Goal: Complete application form

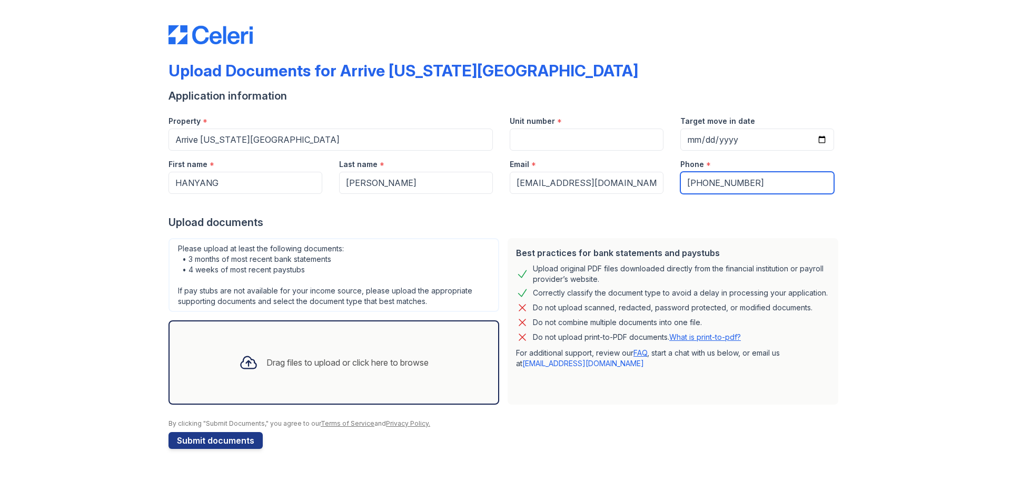
click at [696, 180] on input "[PHONE_NUMBER]" at bounding box center [757, 183] width 154 height 22
click at [754, 183] on input "[PHONE_NUMBER]" at bounding box center [757, 183] width 154 height 22
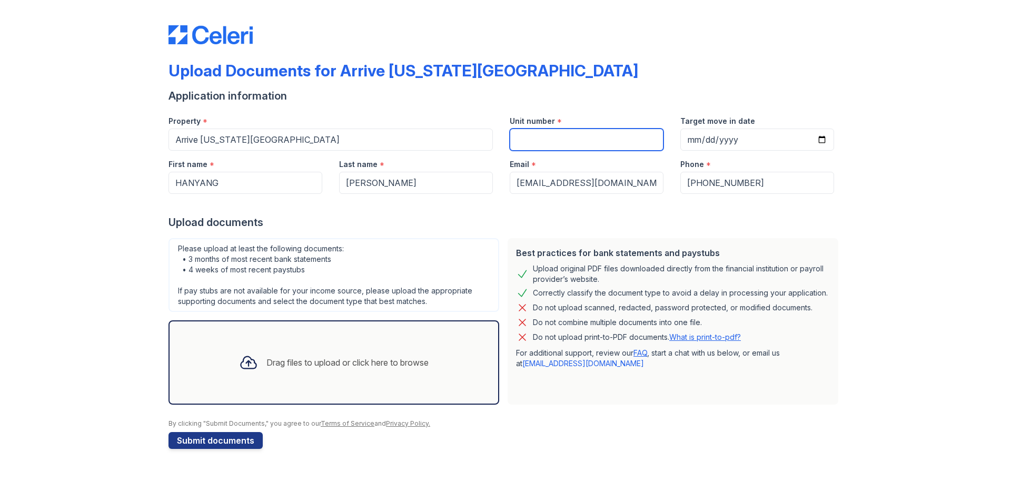
click at [566, 141] on input "Unit number" at bounding box center [587, 139] width 154 height 22
type input "2109"
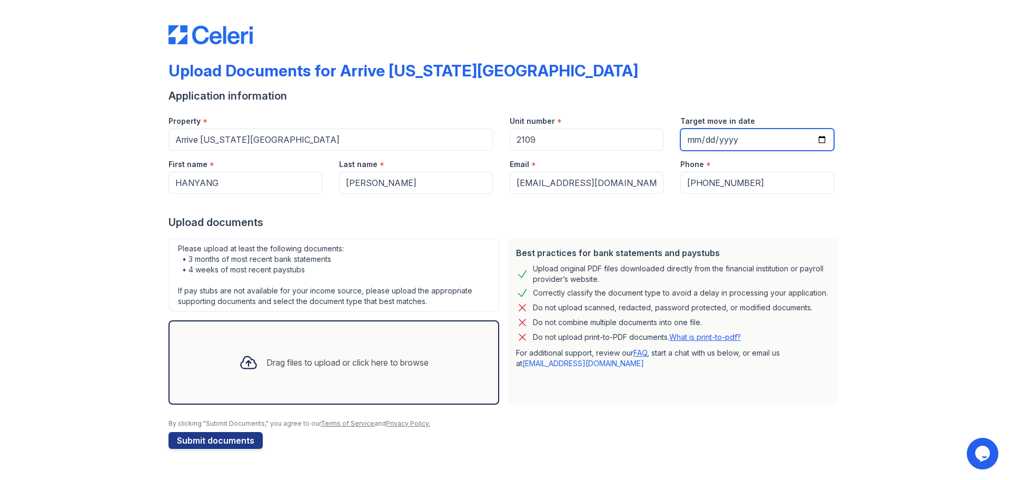
click at [759, 137] on input "Target move in date" at bounding box center [757, 139] width 154 height 22
click at [823, 141] on input "Target move in date" at bounding box center [757, 139] width 154 height 22
type input "[DATE]"
click at [302, 355] on div "Drag files to upload or click here to browse" at bounding box center [334, 362] width 206 height 36
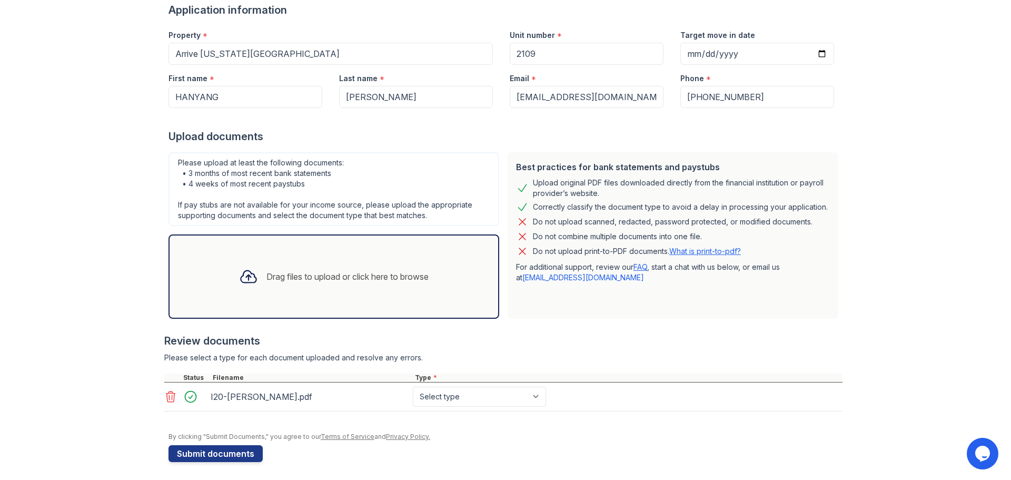
scroll to position [89, 0]
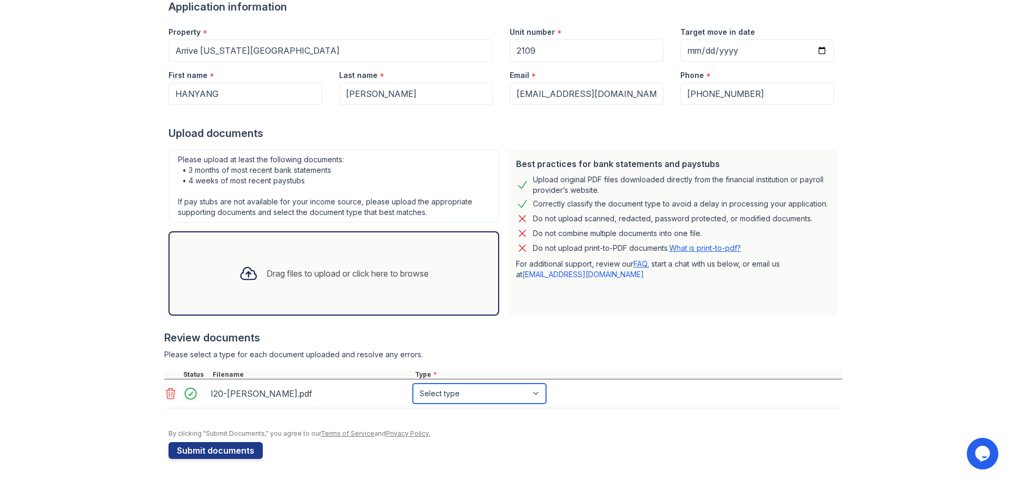
click at [538, 391] on select "Select type Paystub Bank Statement Offer Letter Tax Documents Benefit Award Let…" at bounding box center [479, 393] width 133 height 20
select select "other"
click at [413, 383] on select "Select type Paystub Bank Statement Offer Letter Tax Documents Benefit Award Let…" at bounding box center [479, 393] width 133 height 20
click at [617, 329] on div at bounding box center [503, 325] width 678 height 11
click at [205, 449] on button "Submit documents" at bounding box center [216, 450] width 94 height 17
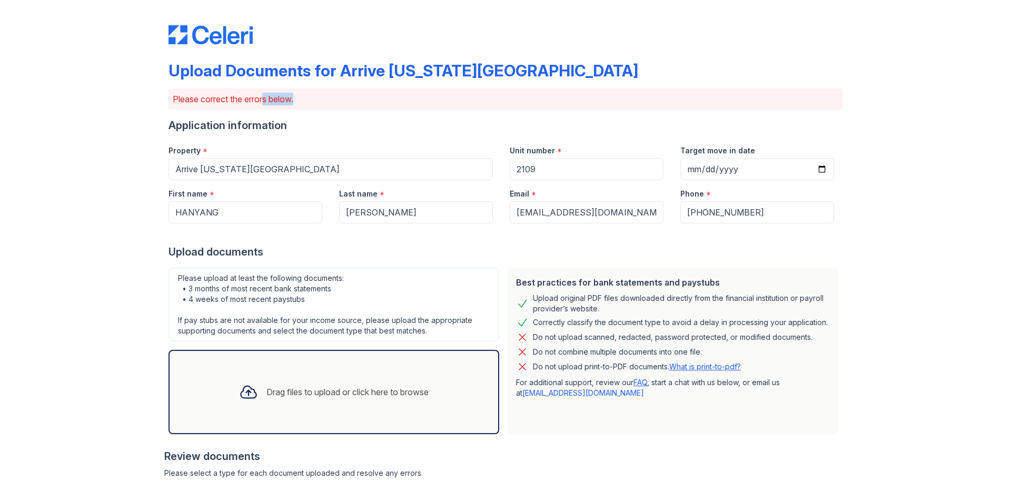
drag, startPoint x: 258, startPoint y: 94, endPoint x: 319, endPoint y: 101, distance: 62.0
click at [318, 101] on p "Please correct the errors below." at bounding box center [506, 99] width 666 height 13
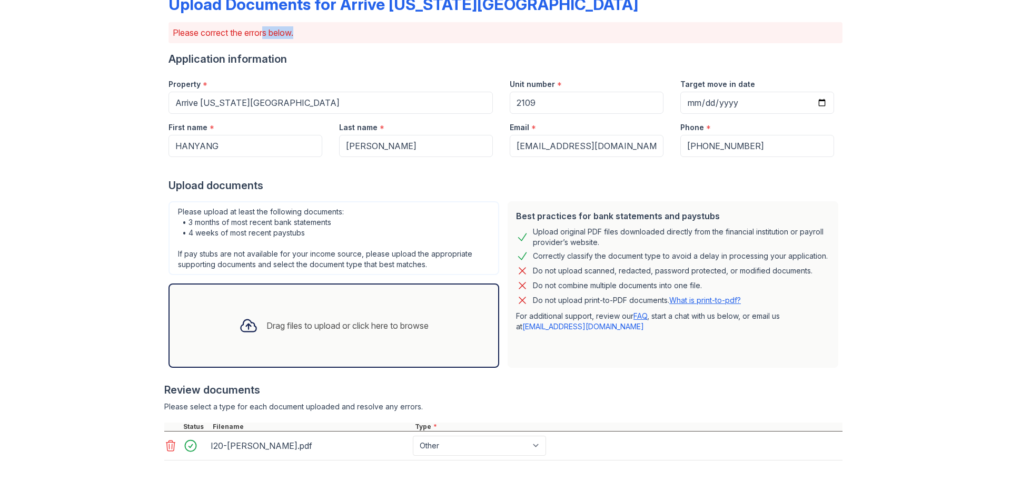
scroll to position [152, 0]
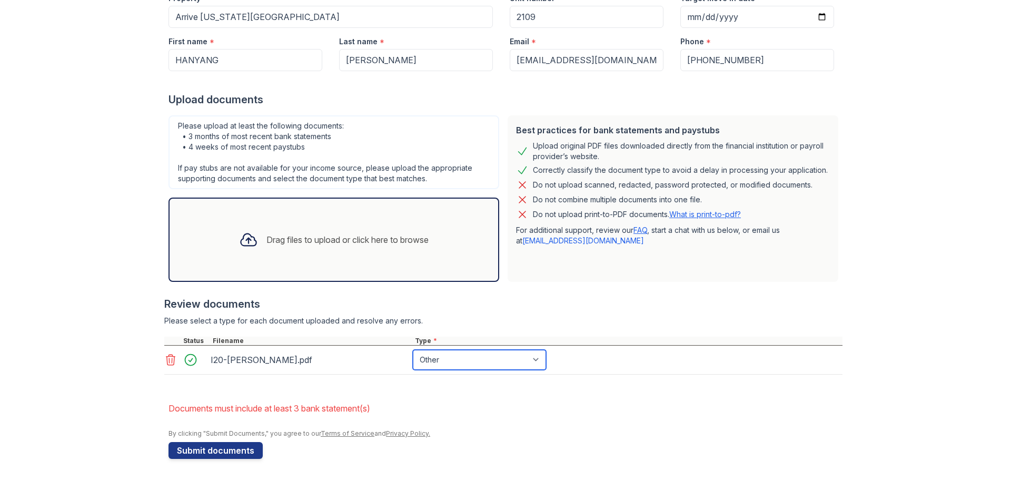
click at [467, 359] on select "Paystub Bank Statement Offer Letter Tax Documents Benefit Award Letter Investme…" at bounding box center [479, 360] width 133 height 20
click at [306, 393] on form "Application information Property * Arrive [US_STATE][GEOGRAPHIC_DATA] Unit numb…" at bounding box center [506, 212] width 674 height 493
drag, startPoint x: 268, startPoint y: 142, endPoint x: 343, endPoint y: 138, distance: 75.4
click at [343, 138] on div "Please upload at least the following documents: • 3 months of most recent bank …" at bounding box center [334, 152] width 331 height 74
click at [347, 138] on div "Please upload at least the following documents: • 3 months of most recent bank …" at bounding box center [334, 152] width 331 height 74
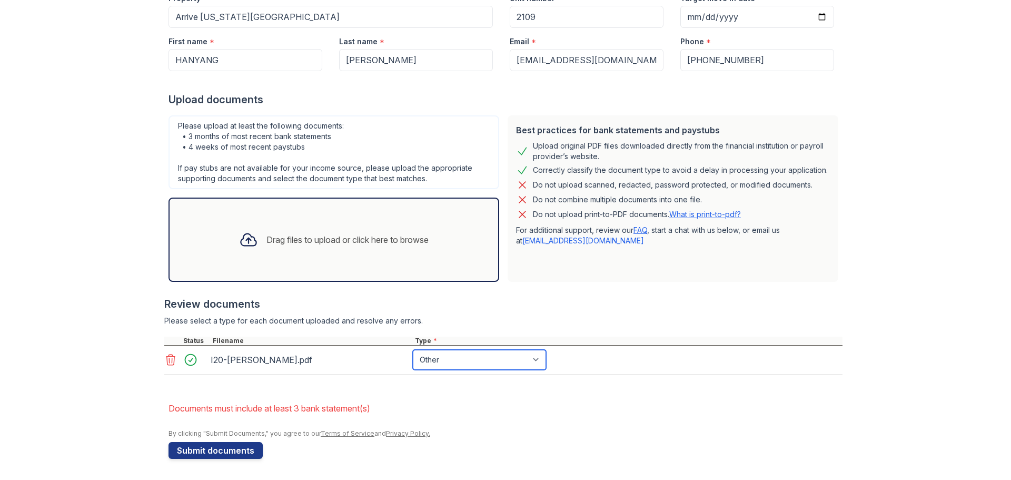
click at [439, 368] on select "Paystub Bank Statement Offer Letter Tax Documents Benefit Award Letter Investme…" at bounding box center [479, 360] width 133 height 20
click at [413, 350] on select "Paystub Bank Statement Offer Letter Tax Documents Benefit Award Letter Investme…" at bounding box center [479, 360] width 133 height 20
drag, startPoint x: 182, startPoint y: 408, endPoint x: 288, endPoint y: 407, distance: 106.4
click at [288, 407] on li "Documents must include at least 3 bank statement(s)" at bounding box center [506, 408] width 674 height 21
click at [431, 452] on form "Application information Property * Arrive [US_STATE][GEOGRAPHIC_DATA] Unit numb…" at bounding box center [506, 212] width 674 height 493
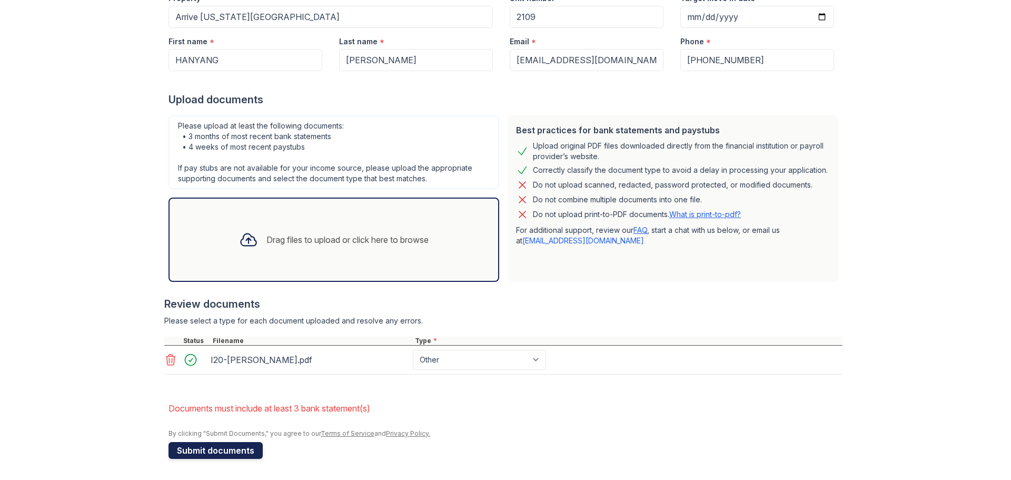
click at [227, 450] on button "Submit documents" at bounding box center [216, 450] width 94 height 17
click at [345, 243] on div "Drag files to upload or click here to browse" at bounding box center [347, 239] width 162 height 13
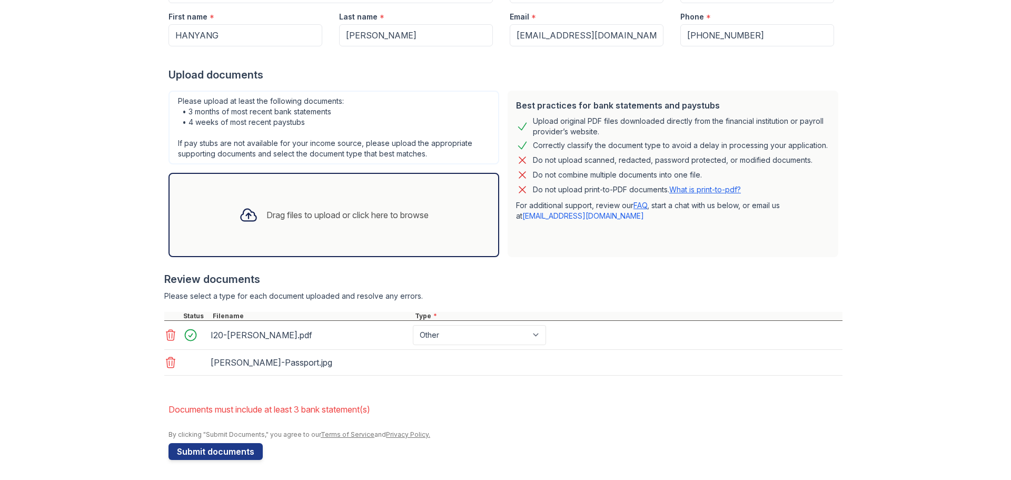
scroll to position [178, 0]
click at [465, 365] on select "Select type Paystub Bank Statement Offer Letter Tax Documents Benefit Award Let…" at bounding box center [479, 363] width 133 height 20
select select "other"
click at [413, 353] on select "Select type Paystub Bank Statement Offer Letter Tax Documents Benefit Award Let…" at bounding box center [479, 363] width 133 height 20
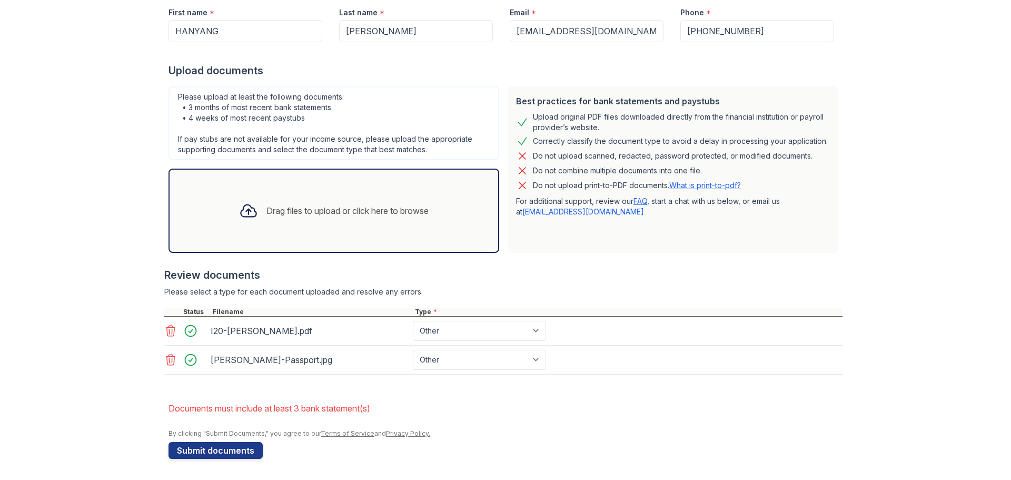
click at [84, 388] on div "Upload Documents for Arrive [US_STATE][GEOGRAPHIC_DATA] Please correct the erro…" at bounding box center [505, 149] width 977 height 661
click at [301, 195] on div "Drag files to upload or click here to browse" at bounding box center [334, 211] width 206 height 36
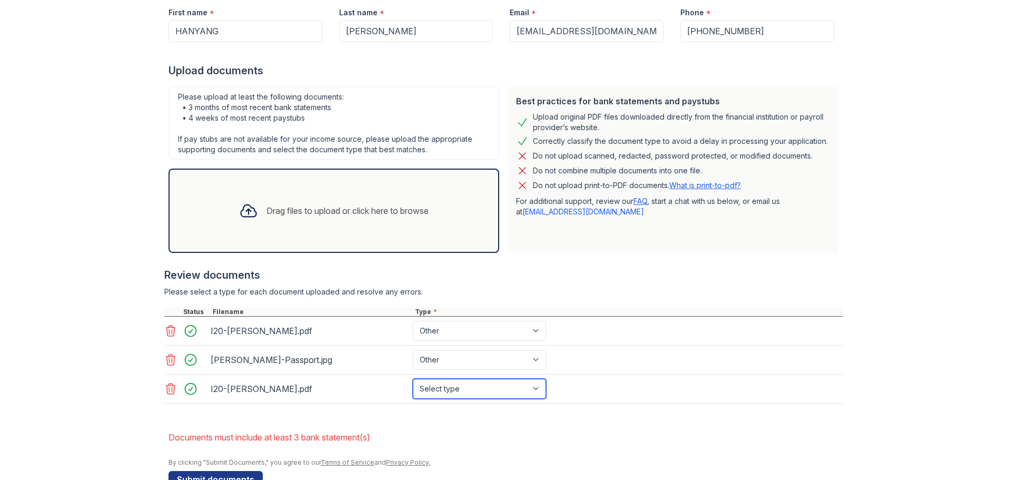
click at [456, 384] on select "Select type Paystub Bank Statement Offer Letter Tax Documents Benefit Award Let…" at bounding box center [479, 389] width 133 height 20
select select "other"
click at [413, 379] on select "Select type Paystub Bank Statement Offer Letter Tax Documents Benefit Award Let…" at bounding box center [479, 389] width 133 height 20
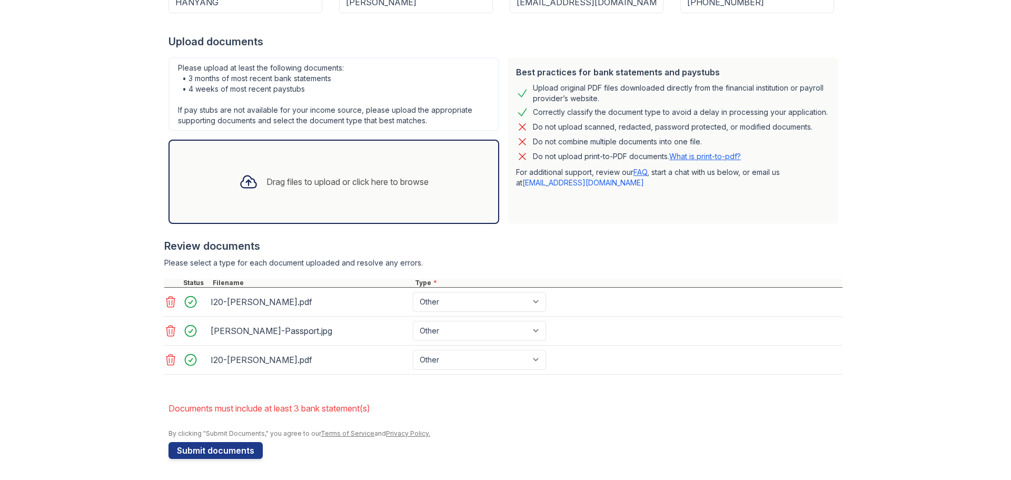
click at [780, 411] on li "Documents must include at least 3 bank statement(s)" at bounding box center [506, 408] width 674 height 21
click at [214, 454] on button "Submit documents" at bounding box center [216, 450] width 94 height 17
click at [434, 302] on select "Paystub Bank Statement Offer Letter Tax Documents Benefit Award Letter Investme…" at bounding box center [479, 302] width 133 height 20
click at [98, 375] on div "Upload Documents for Arrive [US_STATE][GEOGRAPHIC_DATA] Please correct the erro…" at bounding box center [505, 135] width 977 height 690
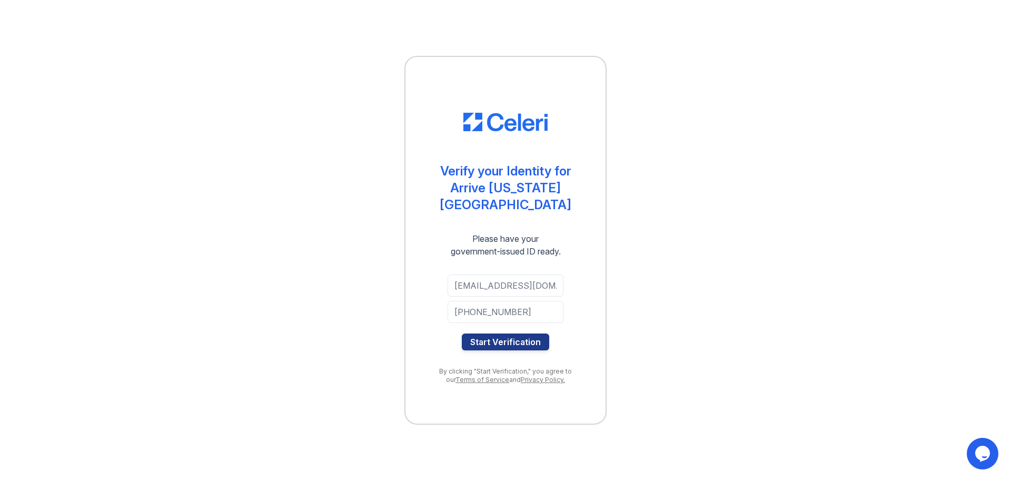
click at [888, 209] on div "Verify your Identity for Arrive [US_STATE][GEOGRAPHIC_DATA] Please have your go…" at bounding box center [505, 240] width 977 height 480
drag, startPoint x: 463, startPoint y: 244, endPoint x: 581, endPoint y: 244, distance: 118.5
click at [580, 244] on div "Please have your government-issued ID ready." at bounding box center [506, 244] width 148 height 25
click at [713, 264] on div "Verify your Identity for Arrive [US_STATE][GEOGRAPHIC_DATA] Please have your go…" at bounding box center [505, 240] width 977 height 480
click at [441, 303] on div "[EMAIL_ADDRESS][DOMAIN_NAME] [PHONE_NUMBER] Start Verification" at bounding box center [506, 312] width 158 height 93
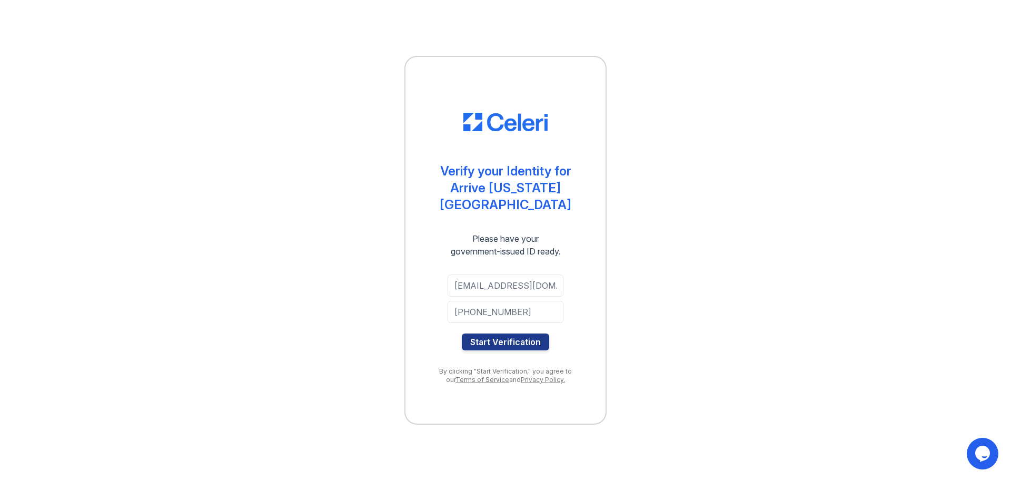
click at [727, 314] on div "Verify your Identity for Arrive [US_STATE][GEOGRAPHIC_DATA] Please have your go…" at bounding box center [505, 240] width 977 height 480
click at [718, 330] on div "Verify your Identity for Arrive [US_STATE][GEOGRAPHIC_DATA] Please have your go…" at bounding box center [505, 240] width 977 height 480
click at [711, 236] on div "Verify your Identity for Arrive [US_STATE][GEOGRAPHIC_DATA] Please have your go…" at bounding box center [505, 240] width 977 height 480
click at [803, 344] on div "Verify your Identity for Arrive [US_STATE][GEOGRAPHIC_DATA] Please have your go…" at bounding box center [505, 240] width 977 height 480
click at [184, 312] on div "Verify your Identity for Arrive [US_STATE][GEOGRAPHIC_DATA] Please have your go…" at bounding box center [505, 240] width 977 height 480
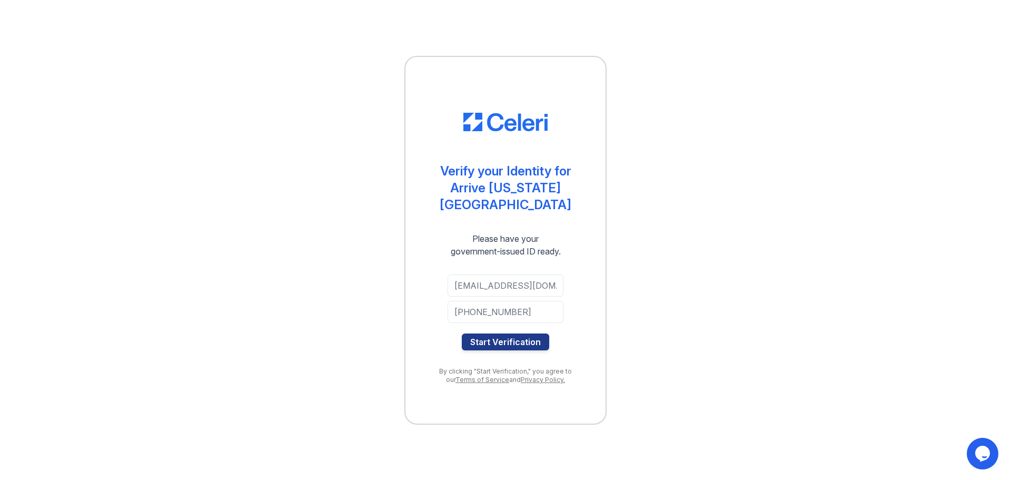
click at [693, 355] on div "Verify your Identity for Arrive [US_STATE][GEOGRAPHIC_DATA] Please have your go…" at bounding box center [505, 240] width 977 height 480
click at [752, 333] on div "Verify your Identity for Arrive Michigan Avenue Please have your government-iss…" at bounding box center [505, 240] width 977 height 480
click at [718, 355] on div "Verify your Identity for Arrive [US_STATE][GEOGRAPHIC_DATA] Please have your go…" at bounding box center [505, 240] width 977 height 480
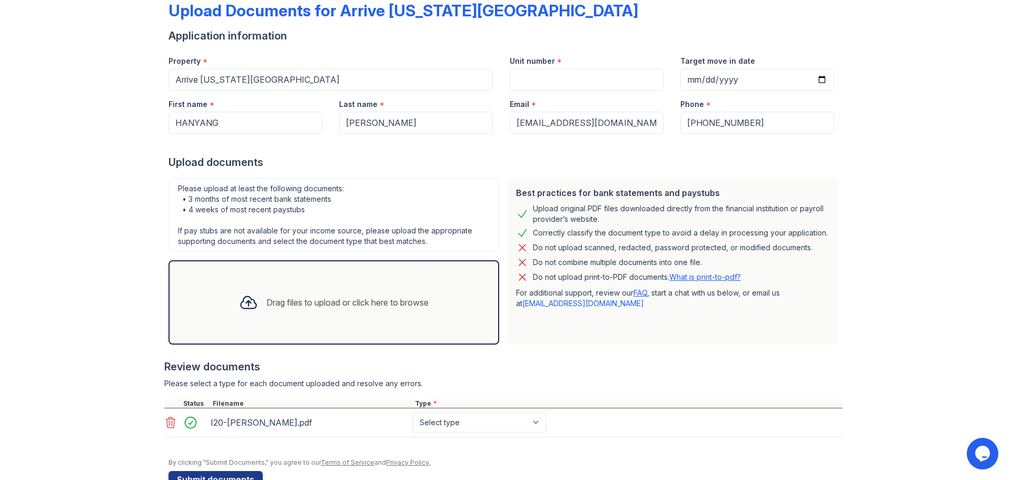
scroll to position [86, 0]
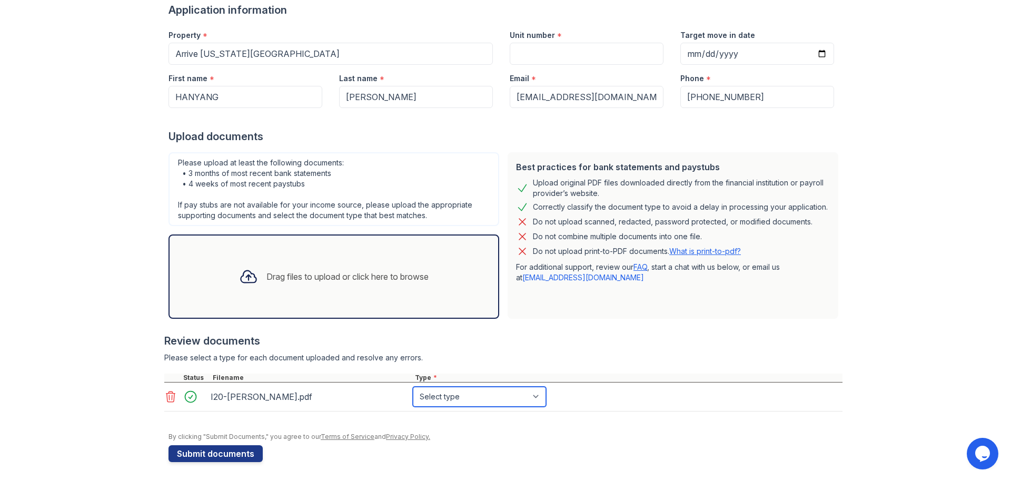
click at [451, 397] on select "Select type Paystub Bank Statement Offer Letter Tax Documents Benefit Award Let…" at bounding box center [479, 397] width 133 height 20
select select "bank_statement"
click at [413, 387] on select "Select type Paystub Bank Statement Offer Letter Tax Documents Benefit Award Let…" at bounding box center [479, 397] width 133 height 20
click at [290, 288] on div "Drag files to upload or click here to browse" at bounding box center [334, 277] width 206 height 36
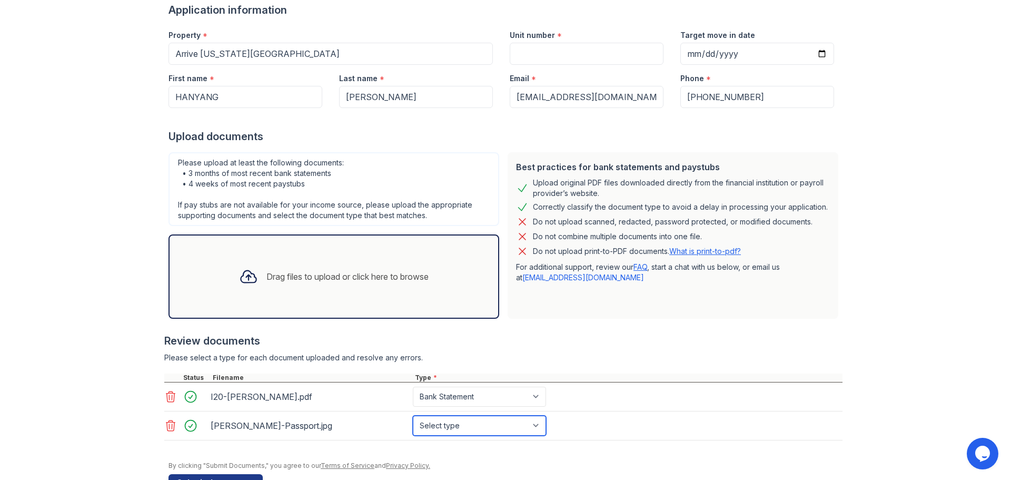
click at [440, 429] on select "Select type Paystub Bank Statement Offer Letter Tax Documents Benefit Award Let…" at bounding box center [479, 425] width 133 height 20
select select "other"
click at [413, 415] on select "Select type Paystub Bank Statement Offer Letter Tax Documents Benefit Award Let…" at bounding box center [479, 425] width 133 height 20
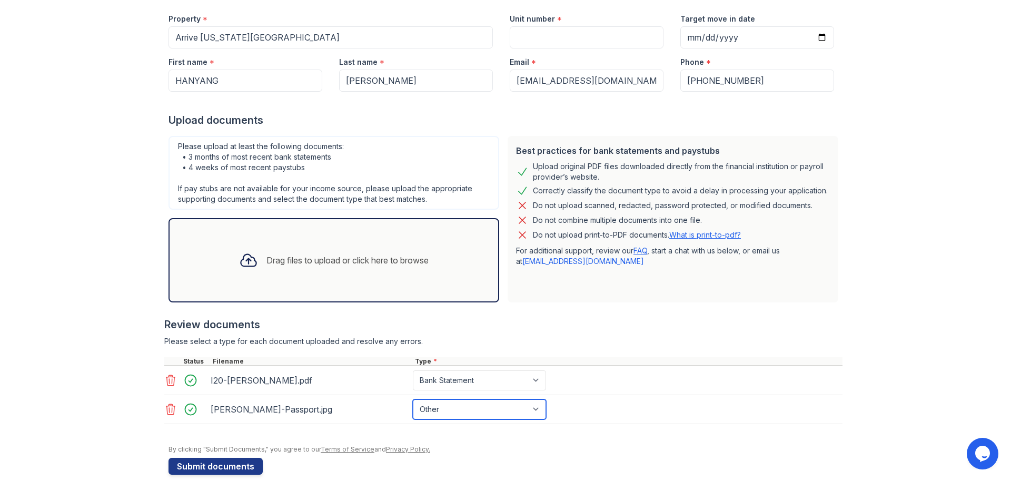
scroll to position [118, 0]
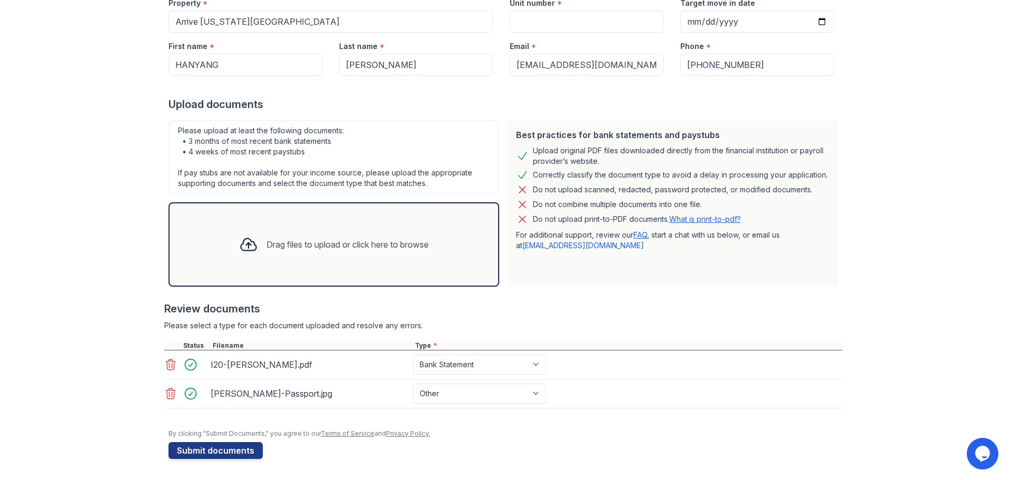
click at [364, 288] on div "Please upload at least the following documents: • 3 months of most recent bank …" at bounding box center [333, 203] width 339 height 175
click at [364, 274] on div "Drag files to upload or click here to browse" at bounding box center [334, 244] width 331 height 84
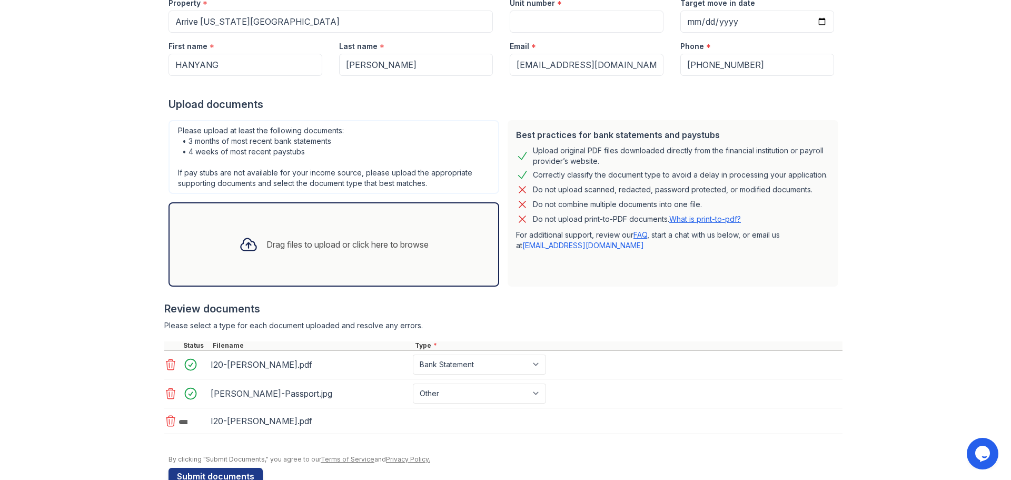
scroll to position [144, 0]
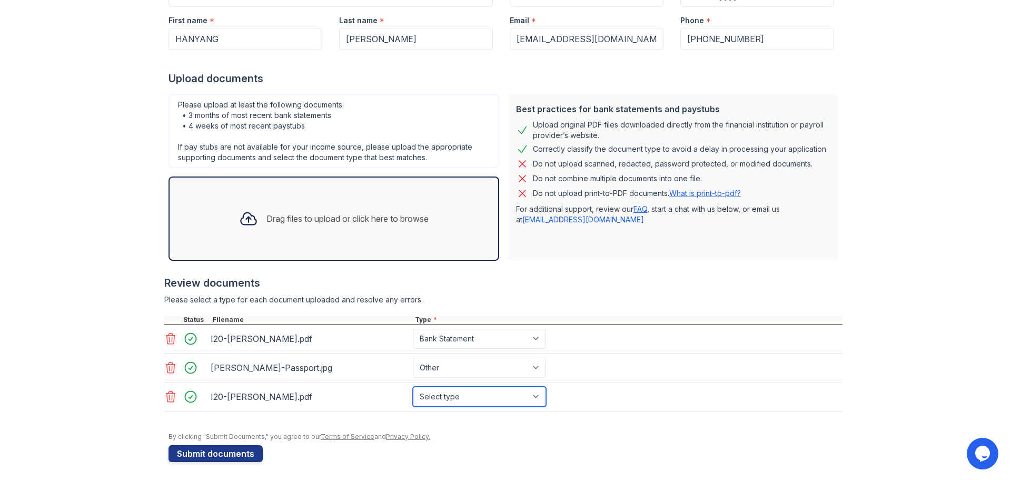
click at [462, 395] on select "Select type Paystub Bank Statement Offer Letter Tax Documents Benefit Award Let…" at bounding box center [479, 397] width 133 height 20
select select "bank_statement"
click at [413, 387] on select "Select type Paystub Bank Statement Offer Letter Tax Documents Benefit Award Let…" at bounding box center [479, 397] width 133 height 20
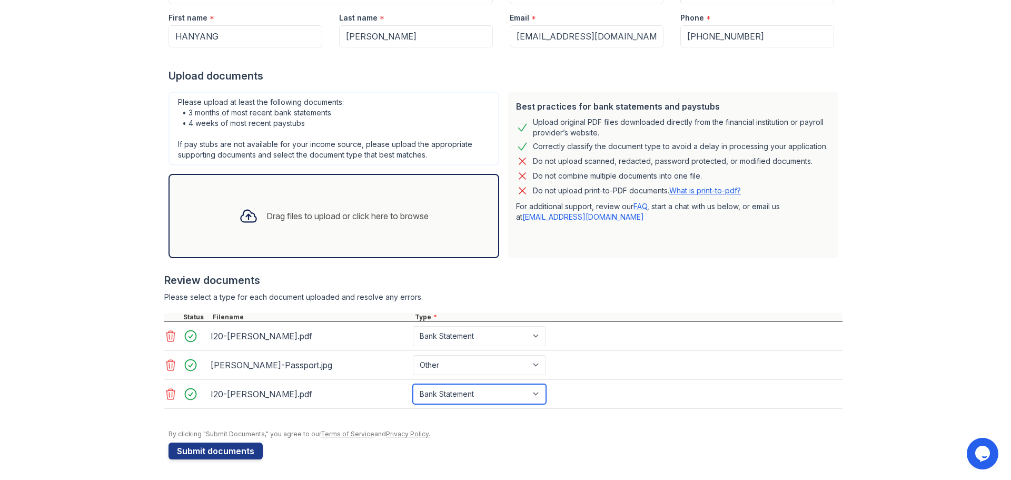
scroll to position [147, 0]
click at [362, 393] on div "I20-[PERSON_NAME].pdf" at bounding box center [310, 393] width 198 height 17
click at [230, 449] on button "Submit documents" at bounding box center [216, 450] width 94 height 17
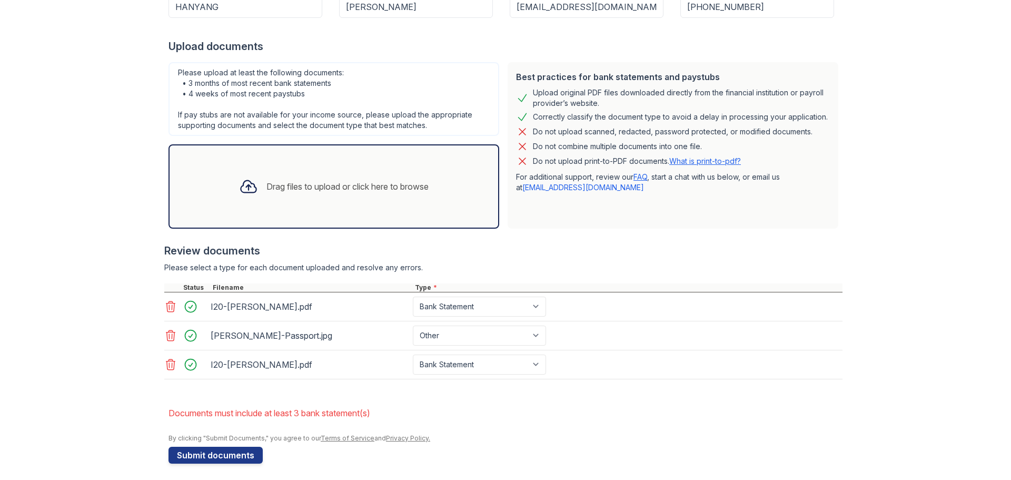
scroll to position [225, 0]
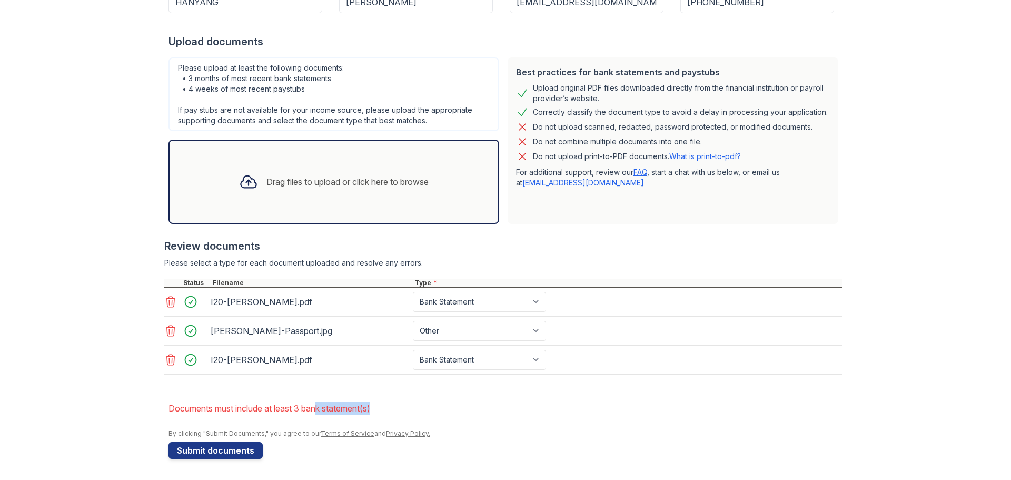
drag, startPoint x: 318, startPoint y: 410, endPoint x: 396, endPoint y: 409, distance: 77.9
click at [393, 409] on li "Documents must include at least 3 bank statement(s)" at bounding box center [506, 408] width 674 height 21
click at [397, 409] on li "Documents must include at least 3 bank statement(s)" at bounding box center [506, 408] width 674 height 21
click at [460, 333] on select "Paystub Bank Statement Offer Letter Tax Documents Benefit Award Letter Investme…" at bounding box center [479, 331] width 133 height 20
select select "bank_statement"
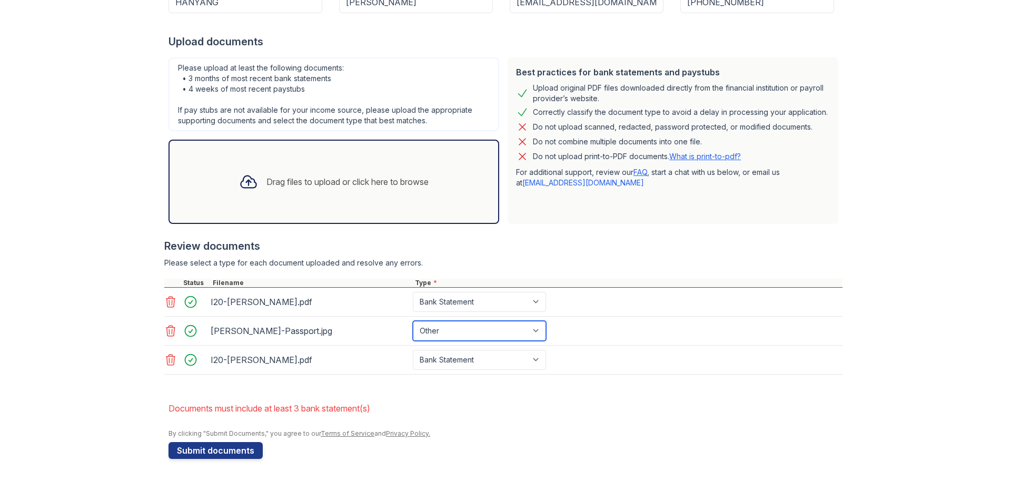
click at [413, 321] on select "Paystub Bank Statement Offer Letter Tax Documents Benefit Award Letter Investme…" at bounding box center [479, 331] width 133 height 20
click at [356, 371] on div "I20-HANYANG WANG.pdf Paystub Bank Statement Offer Letter Tax Documents Benefit …" at bounding box center [503, 359] width 678 height 29
click at [235, 450] on button "Submit documents" at bounding box center [216, 450] width 94 height 17
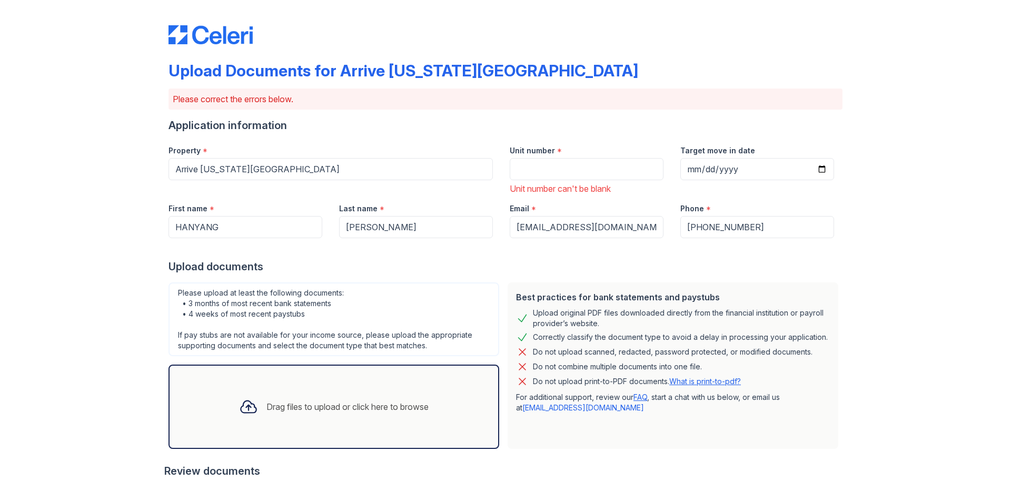
scroll to position [191, 0]
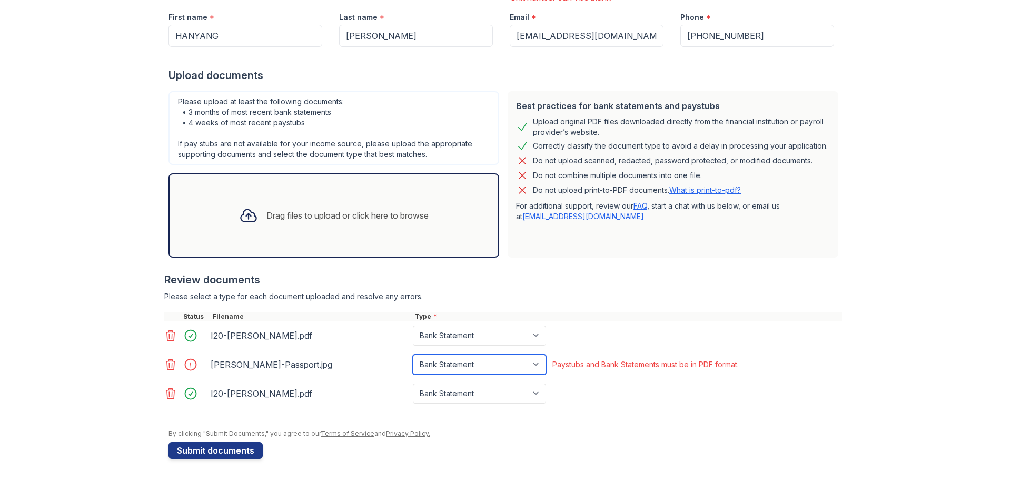
click at [496, 366] on select "Paystub Bank Statement Offer Letter Tax Documents Benefit Award Letter Investme…" at bounding box center [479, 364] width 133 height 20
click at [413, 354] on select "Paystub Bank Statement Offer Letter Tax Documents Benefit Award Letter Investme…" at bounding box center [479, 364] width 133 height 20
click at [190, 367] on div at bounding box center [193, 364] width 29 height 15
click at [170, 364] on icon at bounding box center [170, 364] width 13 height 13
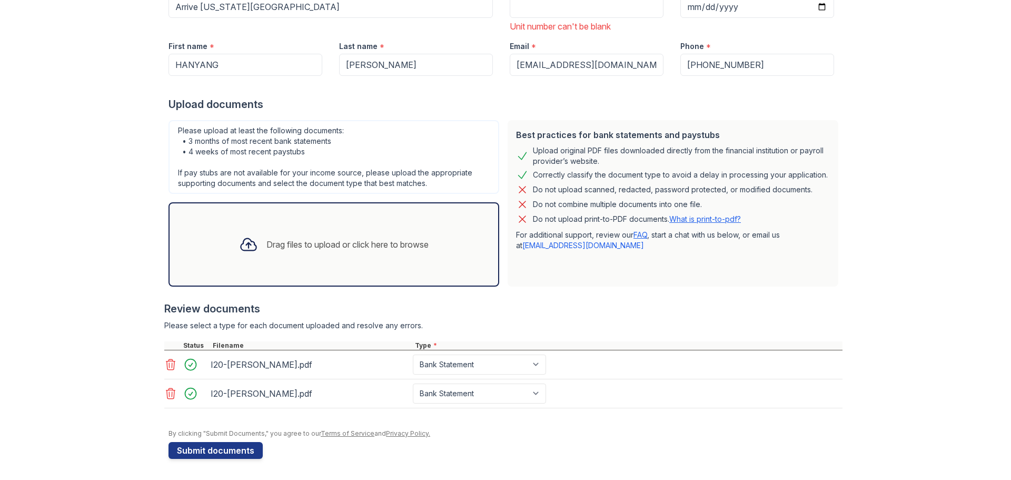
click at [270, 248] on div "Drag files to upload or click here to browse" at bounding box center [347, 244] width 162 height 13
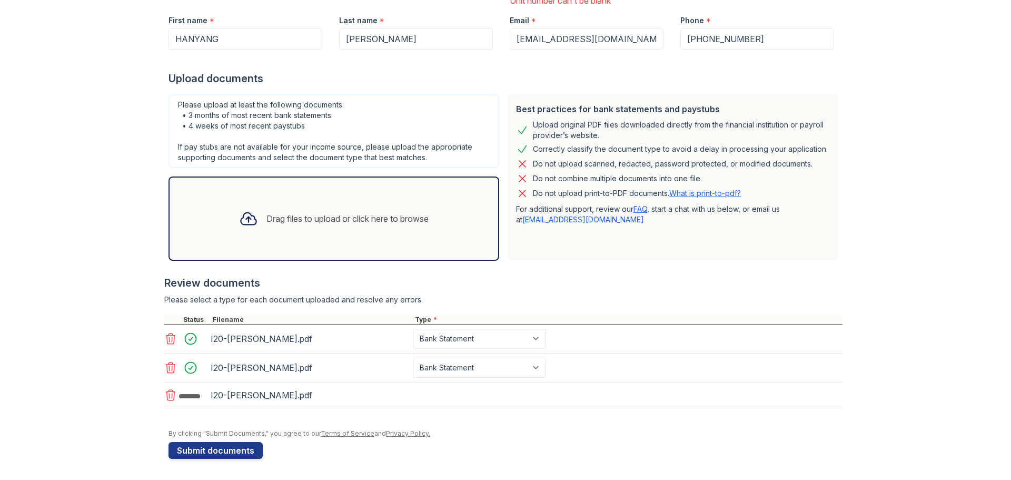
scroll to position [191, 0]
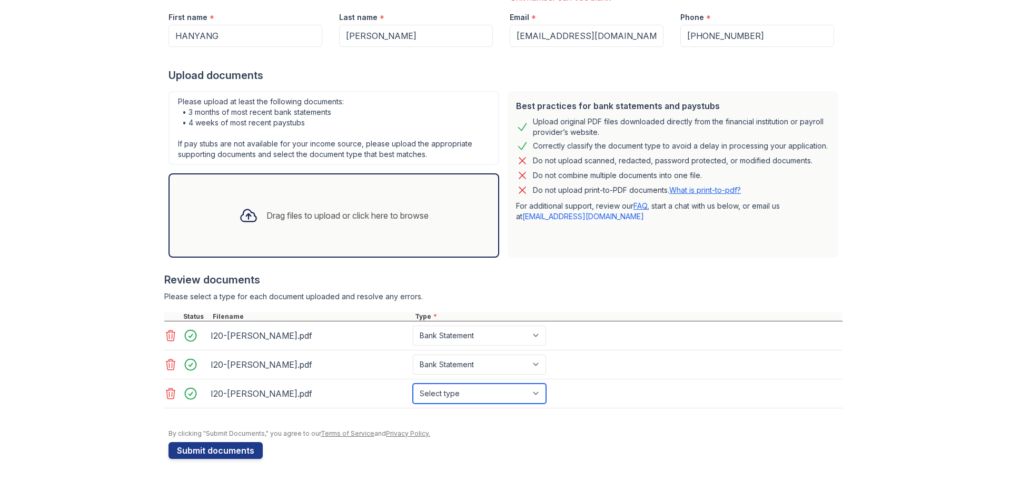
click at [474, 394] on select "Select type Paystub Bank Statement Offer Letter Tax Documents Benefit Award Let…" at bounding box center [479, 393] width 133 height 20
select select "bank_statement"
click at [413, 383] on select "Select type Paystub Bank Statement Offer Letter Tax Documents Benefit Award Let…" at bounding box center [479, 393] width 133 height 20
click at [273, 420] on div at bounding box center [506, 424] width 674 height 11
click at [212, 453] on button "Submit documents" at bounding box center [216, 450] width 94 height 17
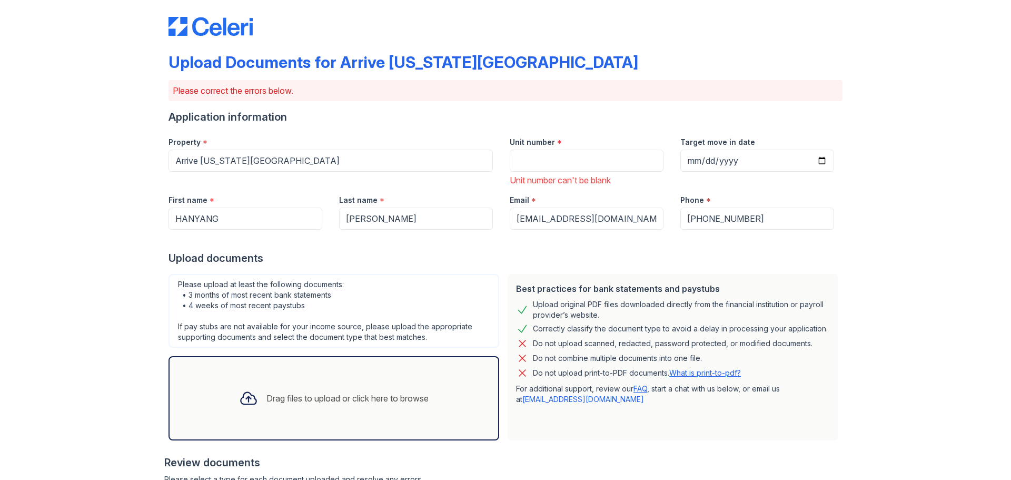
scroll to position [0, 0]
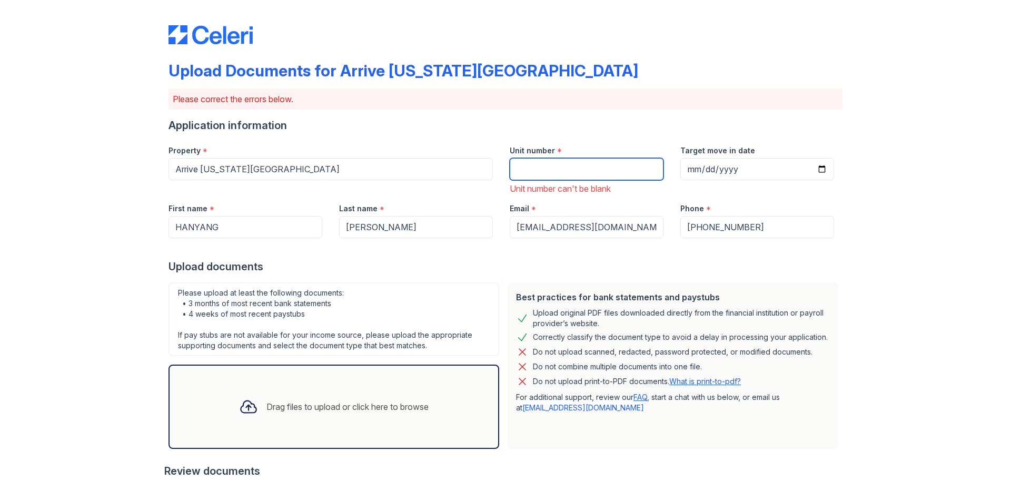
click at [587, 164] on input "Unit number" at bounding box center [587, 169] width 154 height 22
type input "2109"
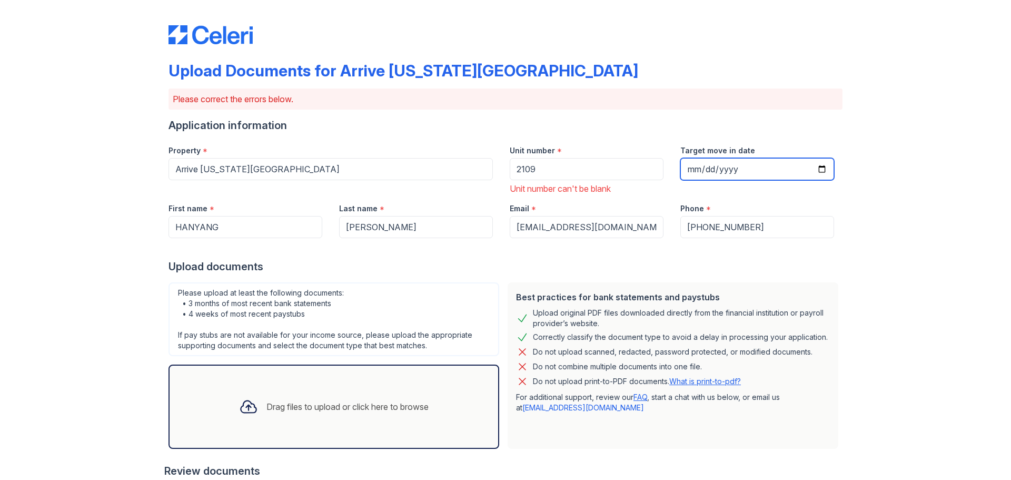
click at [704, 170] on input "Target move in date" at bounding box center [757, 169] width 154 height 22
click at [816, 171] on input "Target move in date" at bounding box center [757, 169] width 154 height 22
type input "[DATE]"
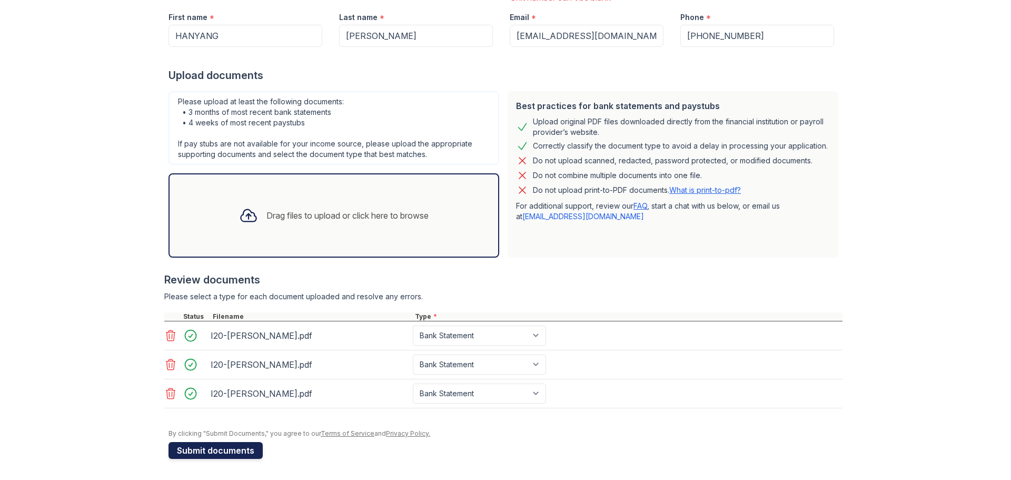
click at [219, 451] on button "Submit documents" at bounding box center [216, 450] width 94 height 17
